Goal: Task Accomplishment & Management: Manage account settings

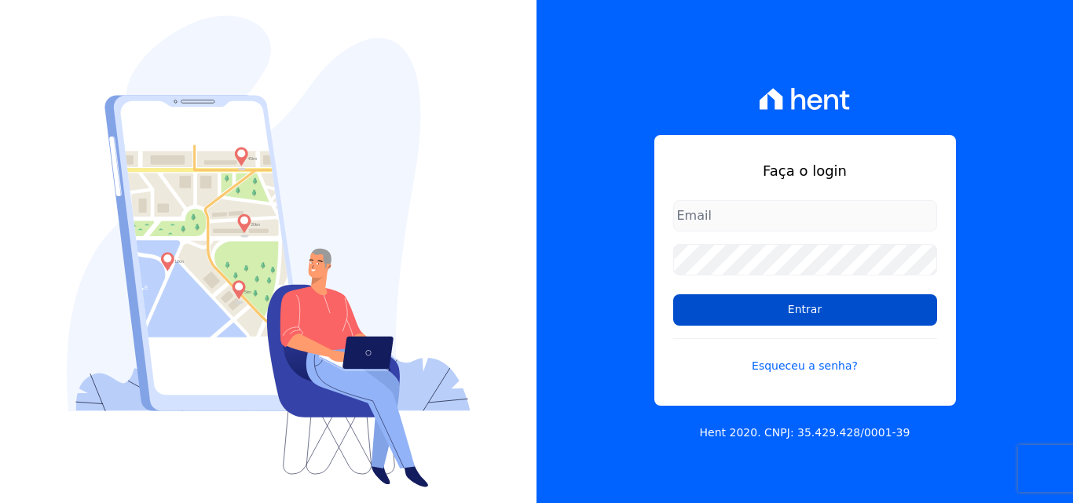
type input "[EMAIL_ADDRESS][DOMAIN_NAME]"
click at [734, 307] on input "Entrar" at bounding box center [805, 310] width 264 height 31
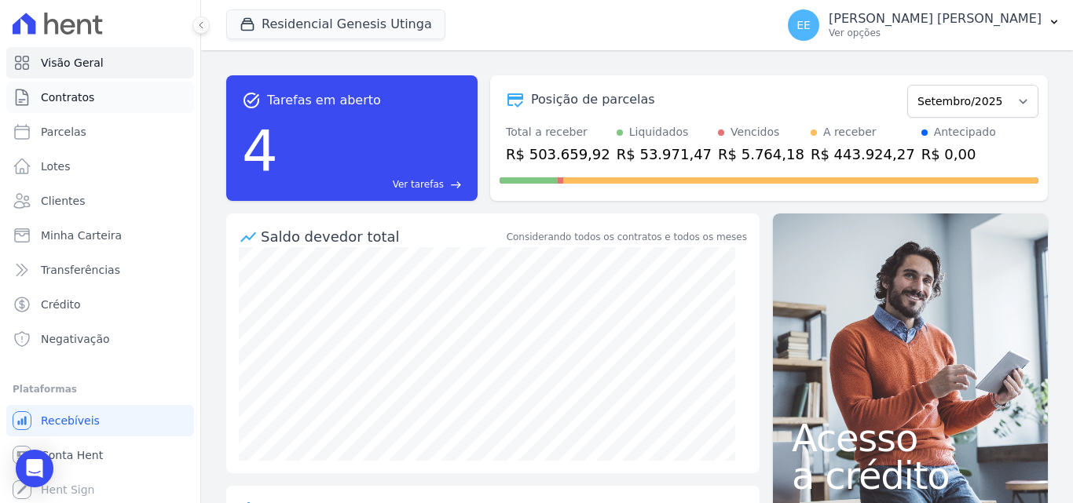
click at [73, 106] on link "Contratos" at bounding box center [100, 97] width 188 height 31
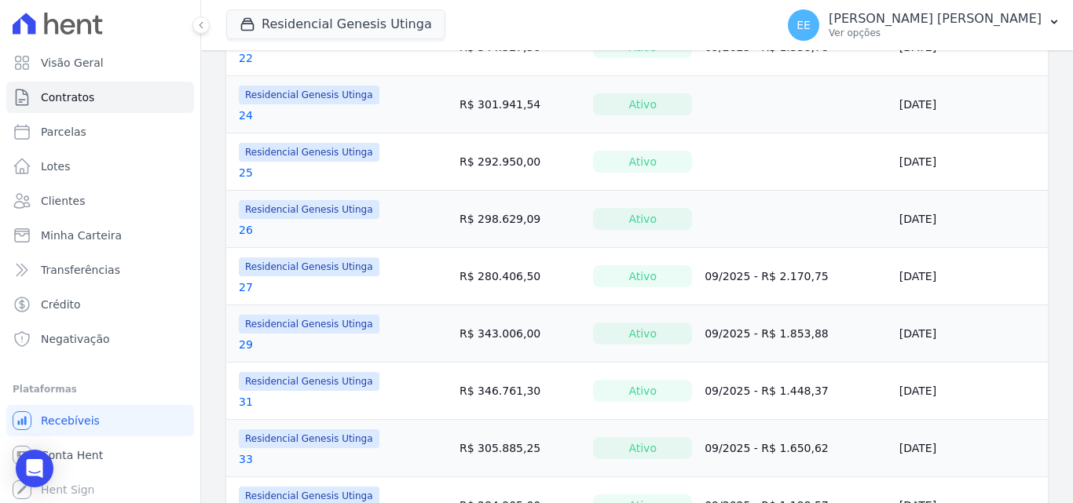
scroll to position [1100, 0]
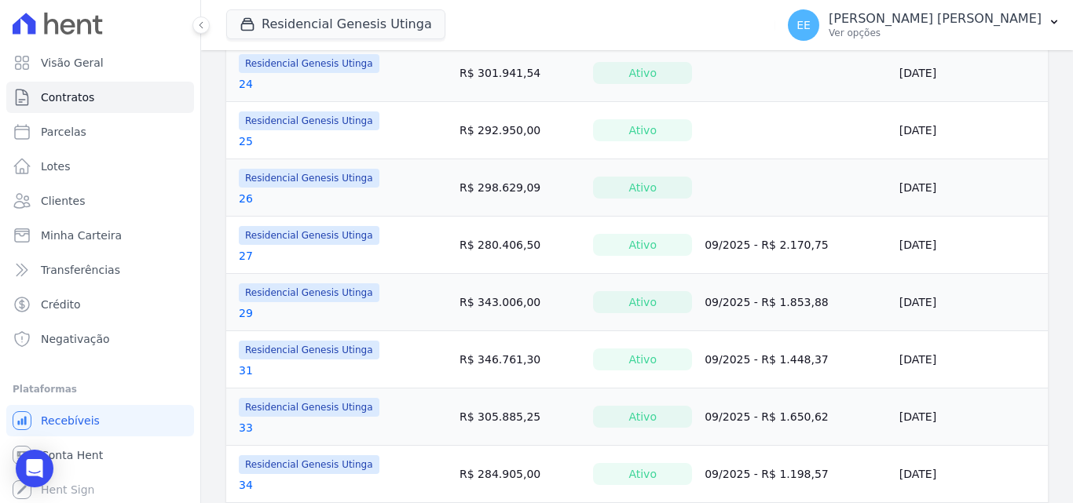
click at [240, 311] on link "29" at bounding box center [246, 314] width 14 height 16
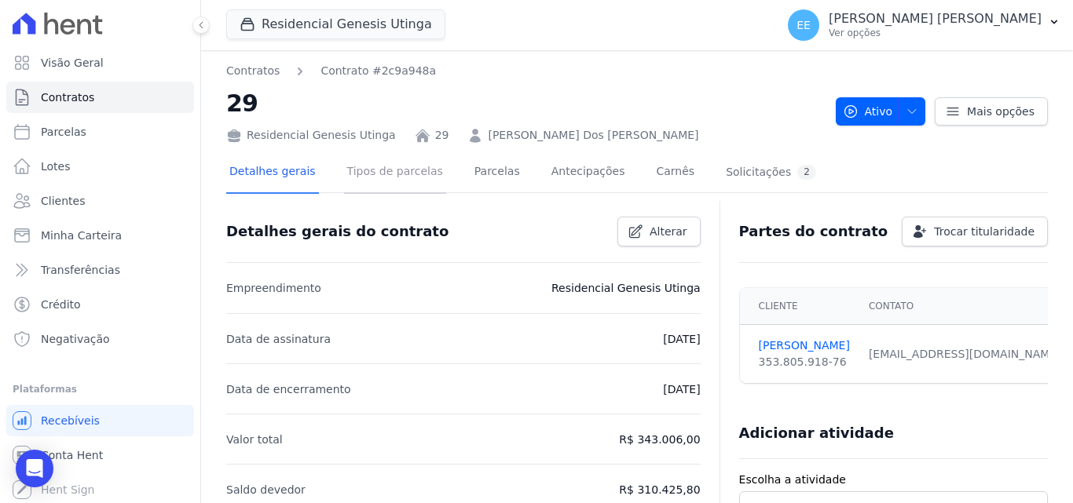
click at [405, 181] on link "Tipos de parcelas" at bounding box center [395, 173] width 102 height 42
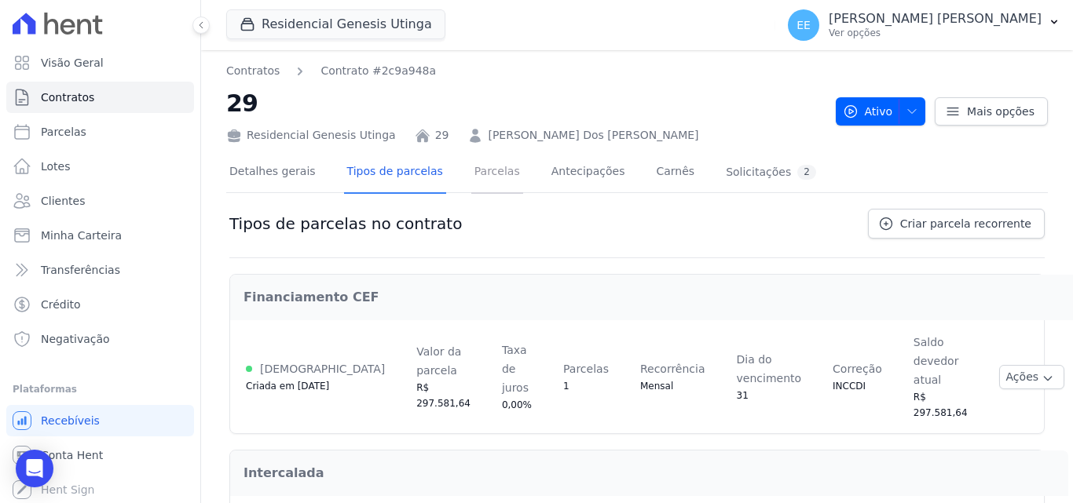
click at [473, 178] on link "Parcelas" at bounding box center [497, 173] width 52 height 42
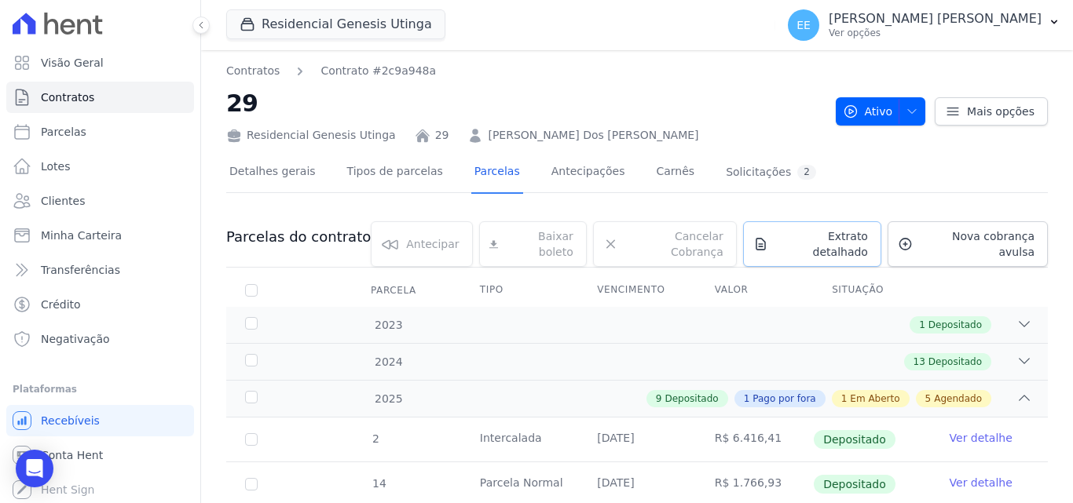
click at [803, 241] on span "Extrato detalhado" at bounding box center [820, 244] width 93 height 31
click at [1037, 237] on span "Exportar PDF" at bounding box center [1022, 239] width 82 height 16
